Goal: Task Accomplishment & Management: Use online tool/utility

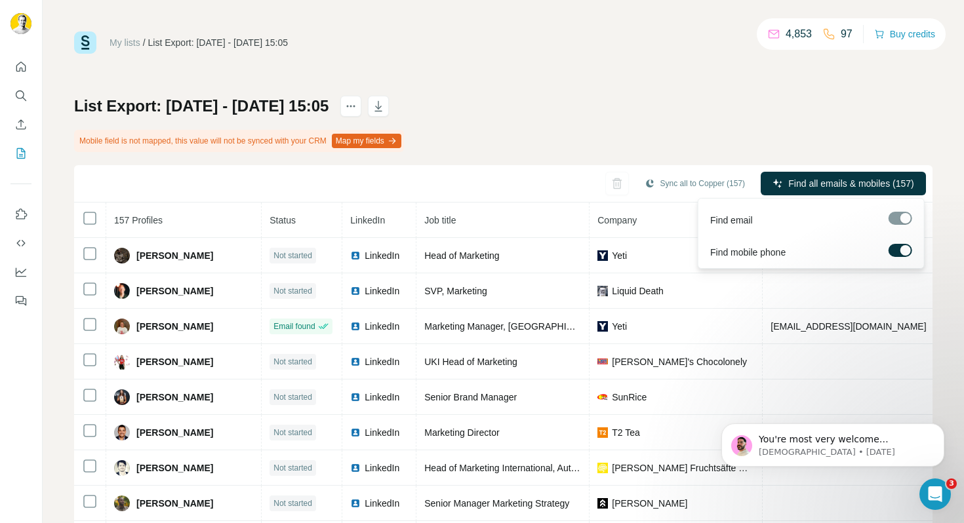
click at [899, 250] on label at bounding box center [901, 250] width 24 height 13
click at [834, 177] on span "Find all emails (157)" at bounding box center [873, 183] width 83 height 13
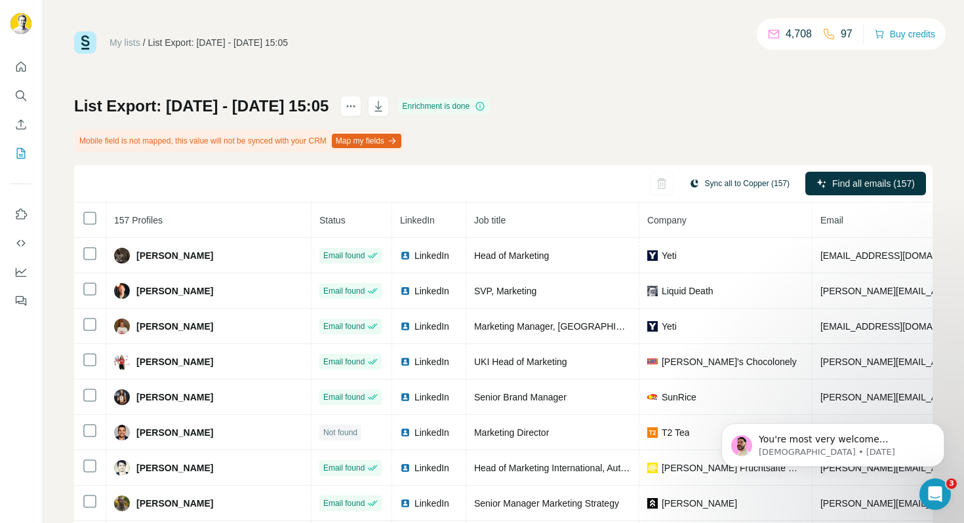
click at [714, 183] on button "Sync all to Copper (157)" at bounding box center [739, 184] width 119 height 20
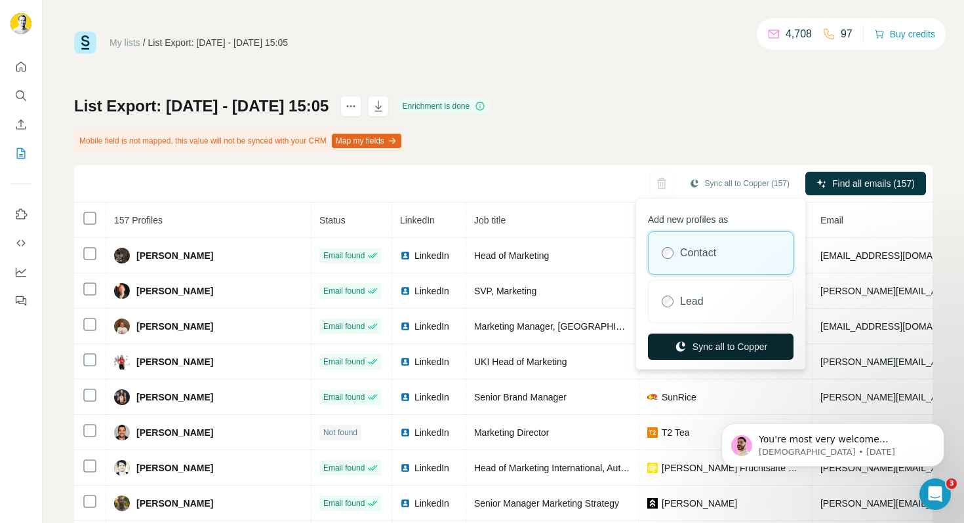
click at [697, 345] on button "Sync all to Copper" at bounding box center [721, 347] width 146 height 26
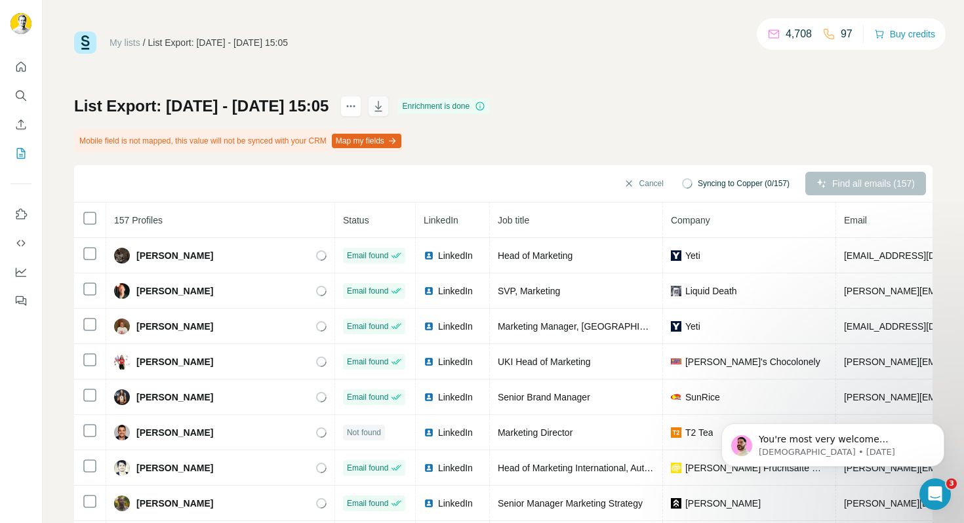
click at [382, 111] on icon "button" at bounding box center [378, 106] width 7 height 10
